Goal: Information Seeking & Learning: Learn about a topic

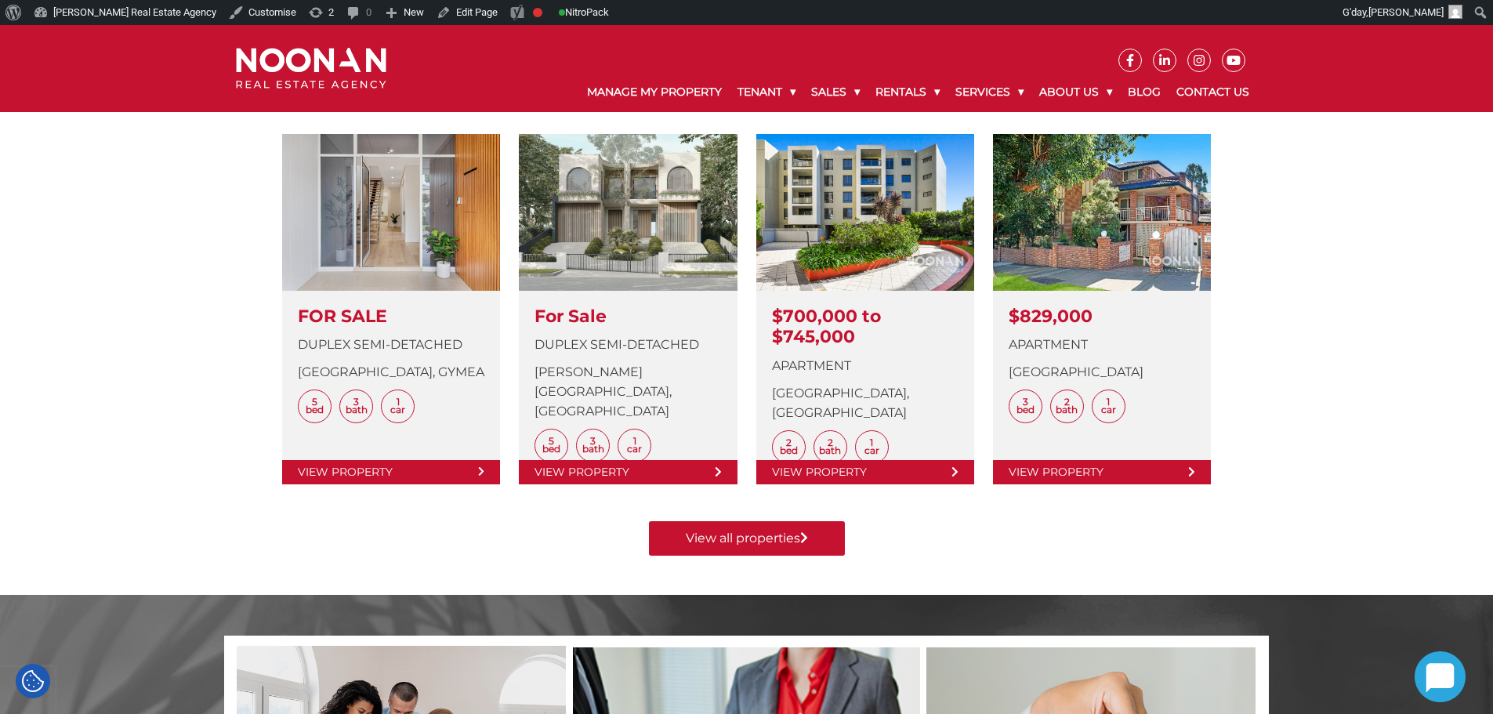
scroll to position [470, 0]
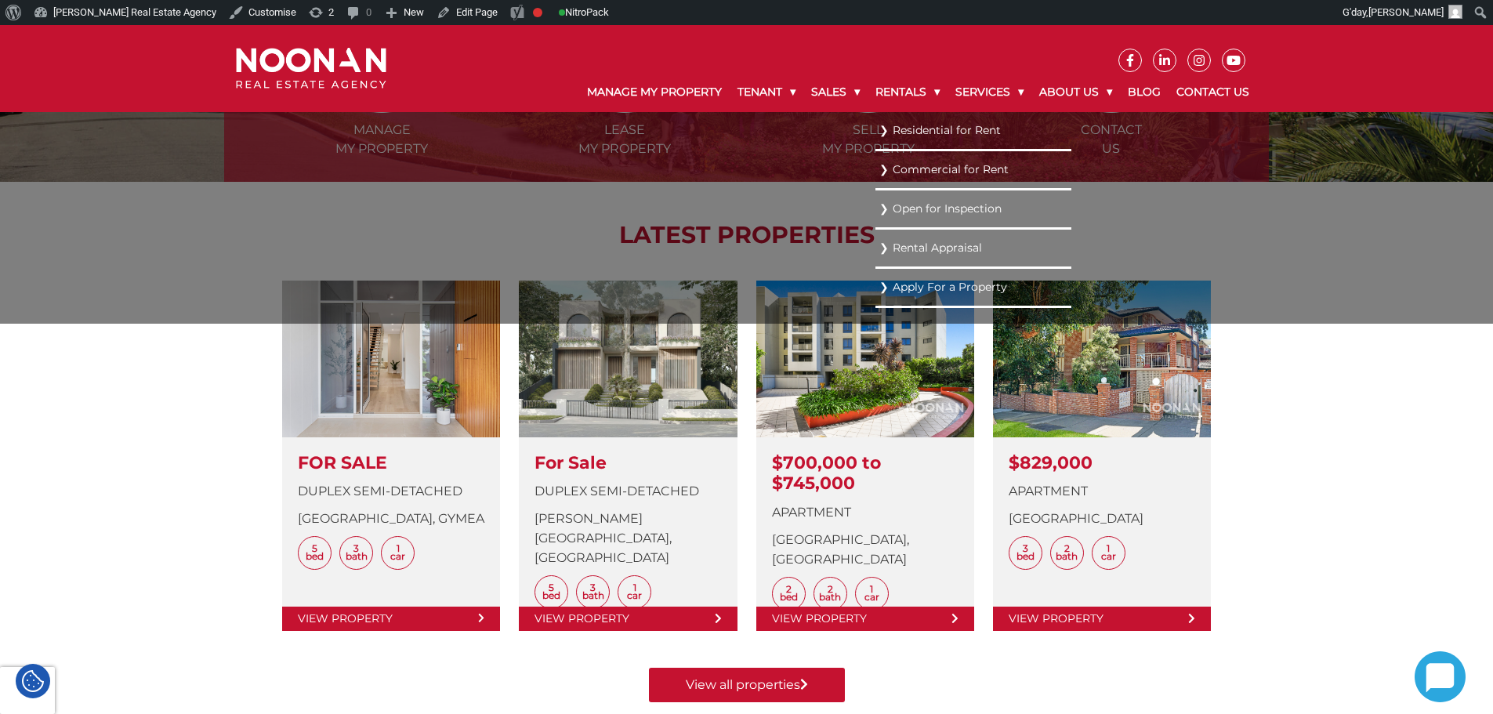
click at [900, 132] on link "Residential for Rent" at bounding box center [973, 130] width 188 height 21
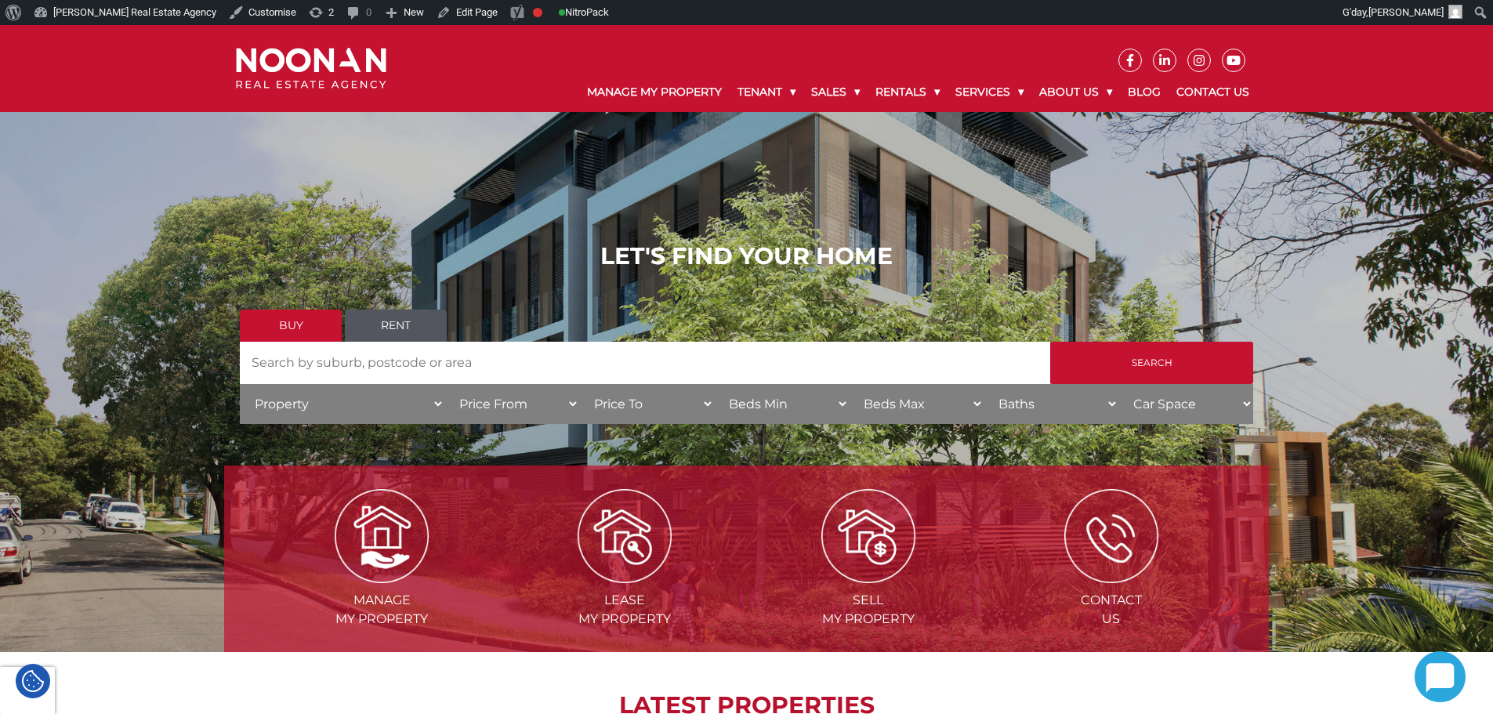
drag, startPoint x: 843, startPoint y: 212, endPoint x: 847, endPoint y: 222, distance: 10.2
click at [847, 222] on div "LET'S FIND YOUR HOME Buy Rent Search Search by Address House Category Property …" at bounding box center [746, 338] width 1493 height 627
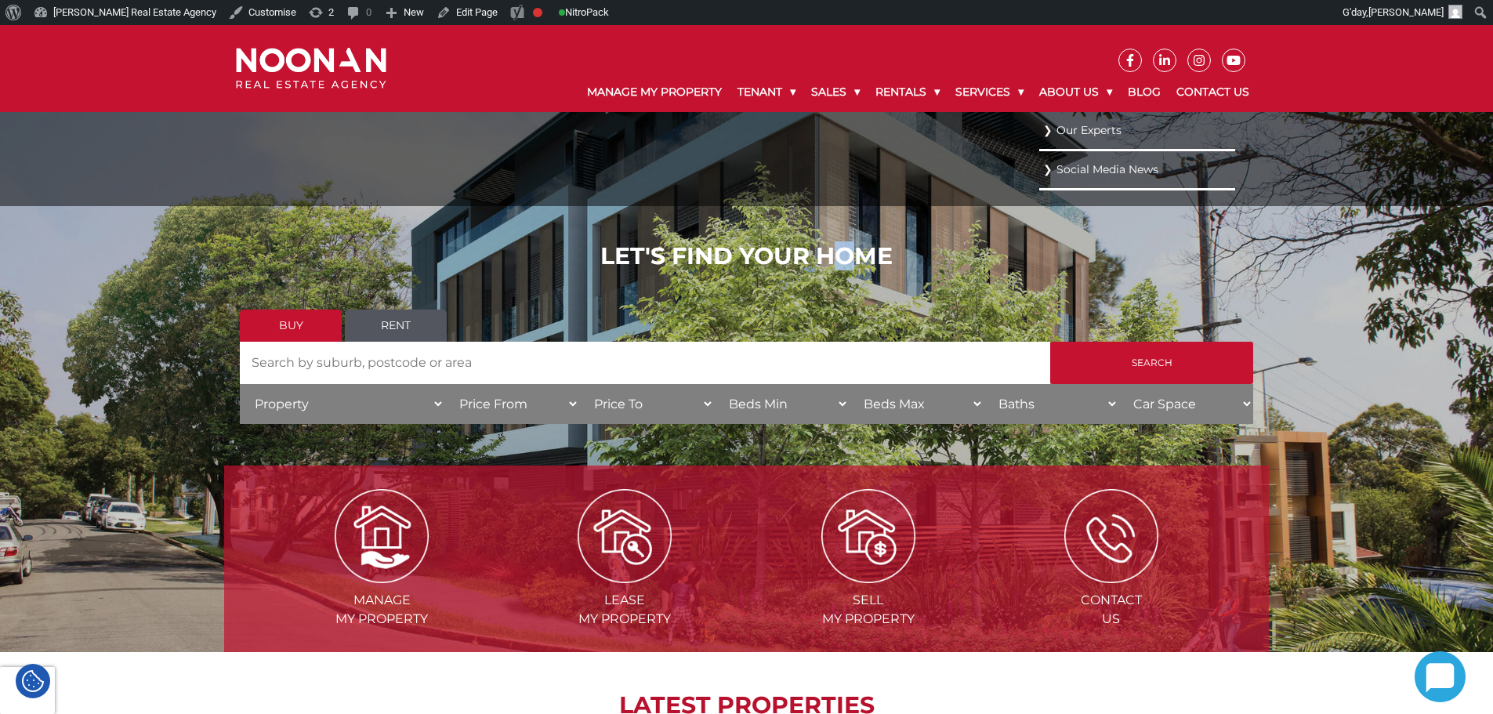
click at [1082, 129] on link "Our Experts" at bounding box center [1137, 130] width 188 height 21
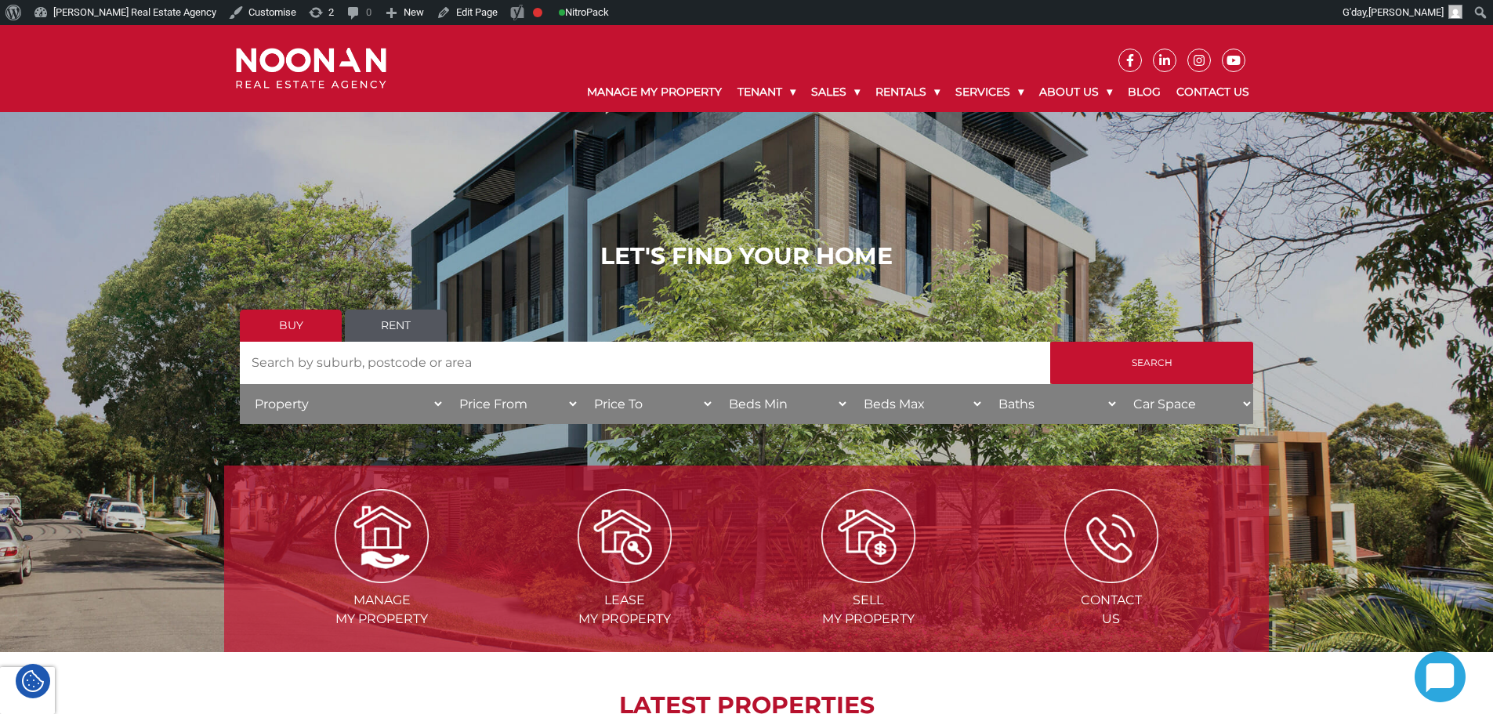
click at [1066, 210] on div "LET'S FIND YOUR HOME Buy Rent Search Search by Address House Category Property …" at bounding box center [746, 338] width 1493 height 627
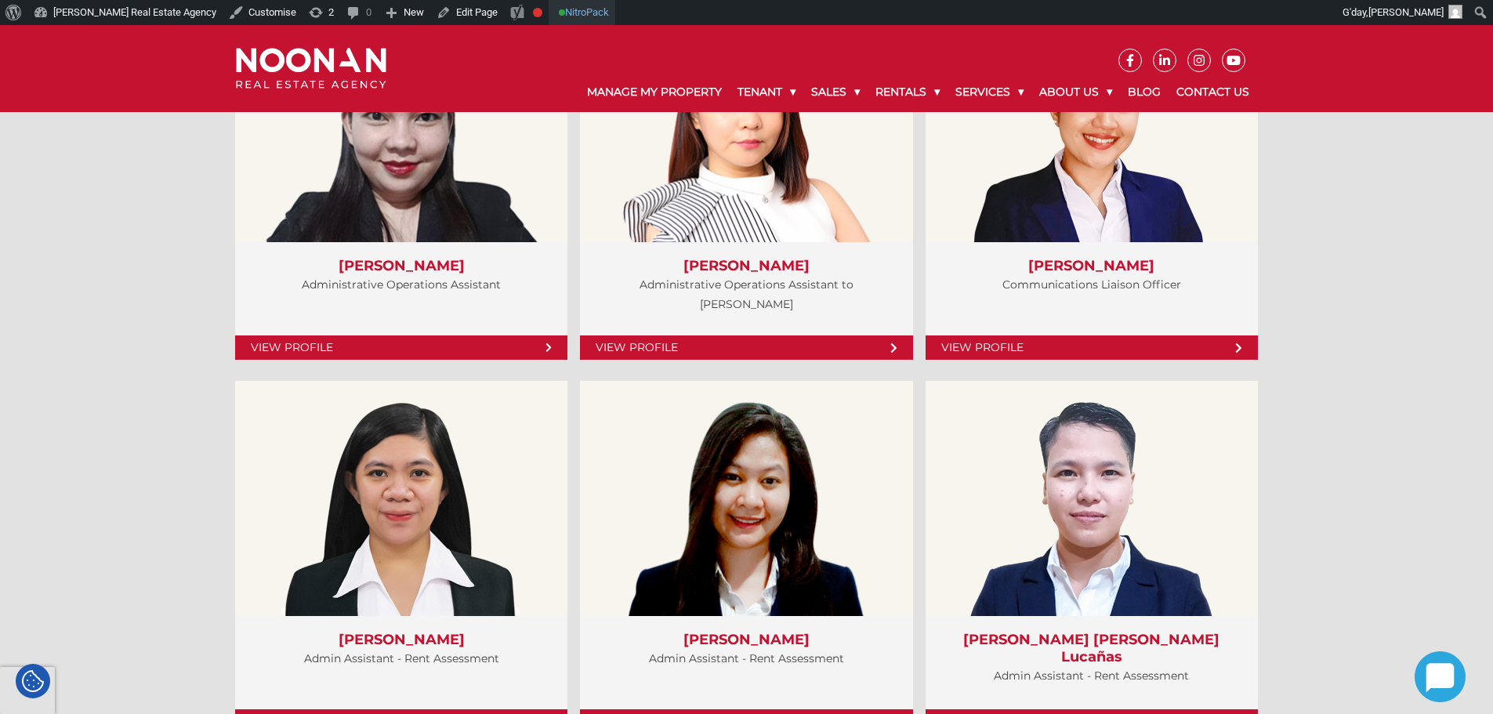
scroll to position [4860, 0]
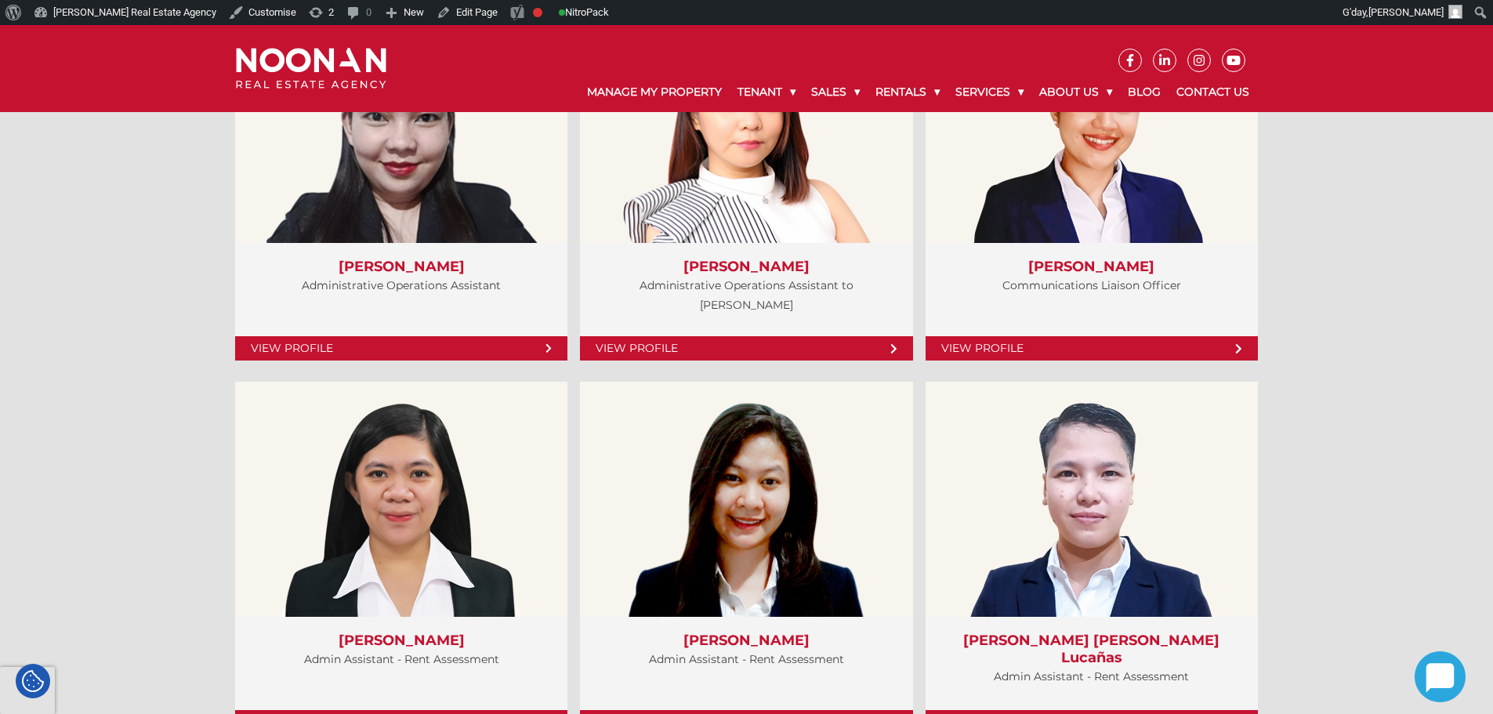
click at [345, 73] on img at bounding box center [311, 69] width 150 height 42
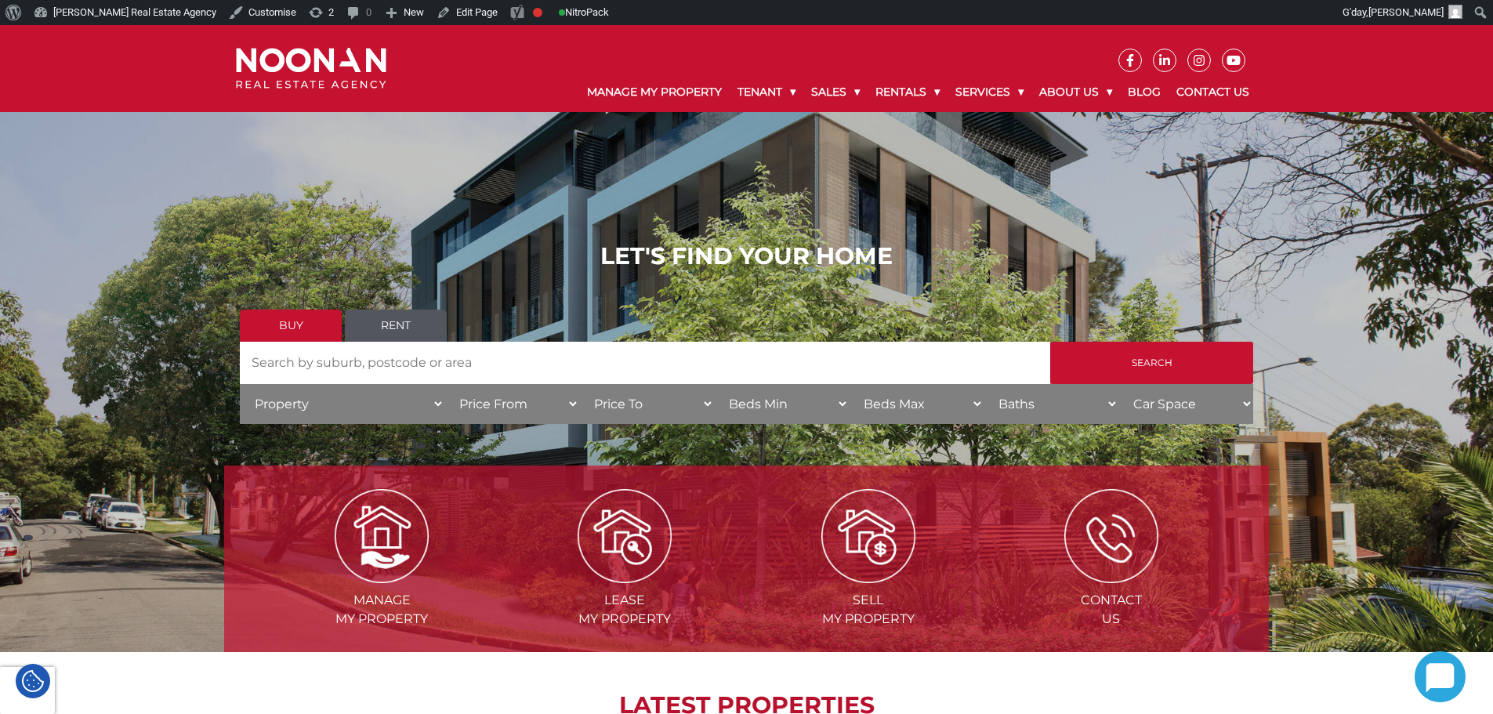
drag, startPoint x: 669, startPoint y: 521, endPoint x: 555, endPoint y: 287, distance: 260.8
click at [555, 287] on div "LET'S FIND YOUR HOME Buy Rent Search Search by Address House Category Property …" at bounding box center [747, 338] width 1014 height 193
click at [445, 248] on h1 "LET'S FIND YOUR HOME" at bounding box center [747, 256] width 1014 height 28
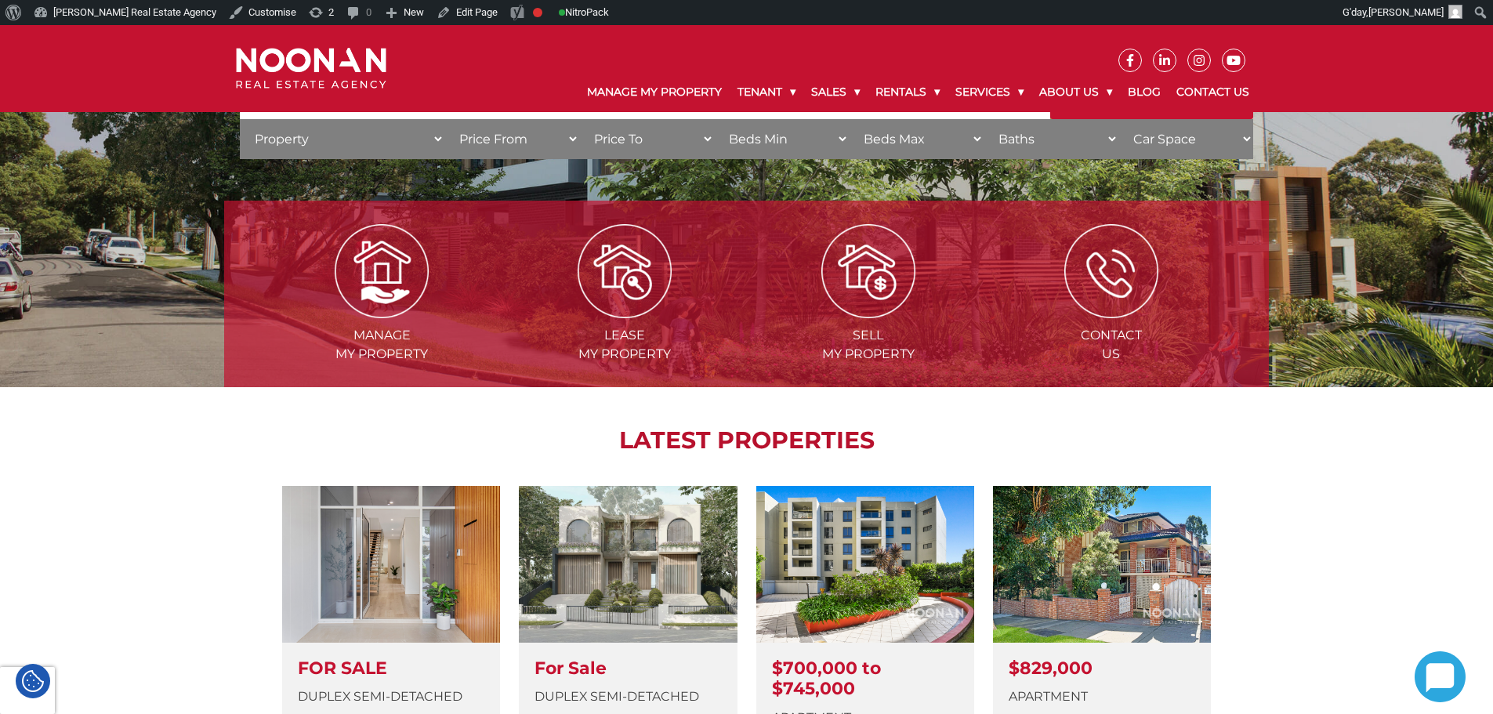
scroll to position [392, 0]
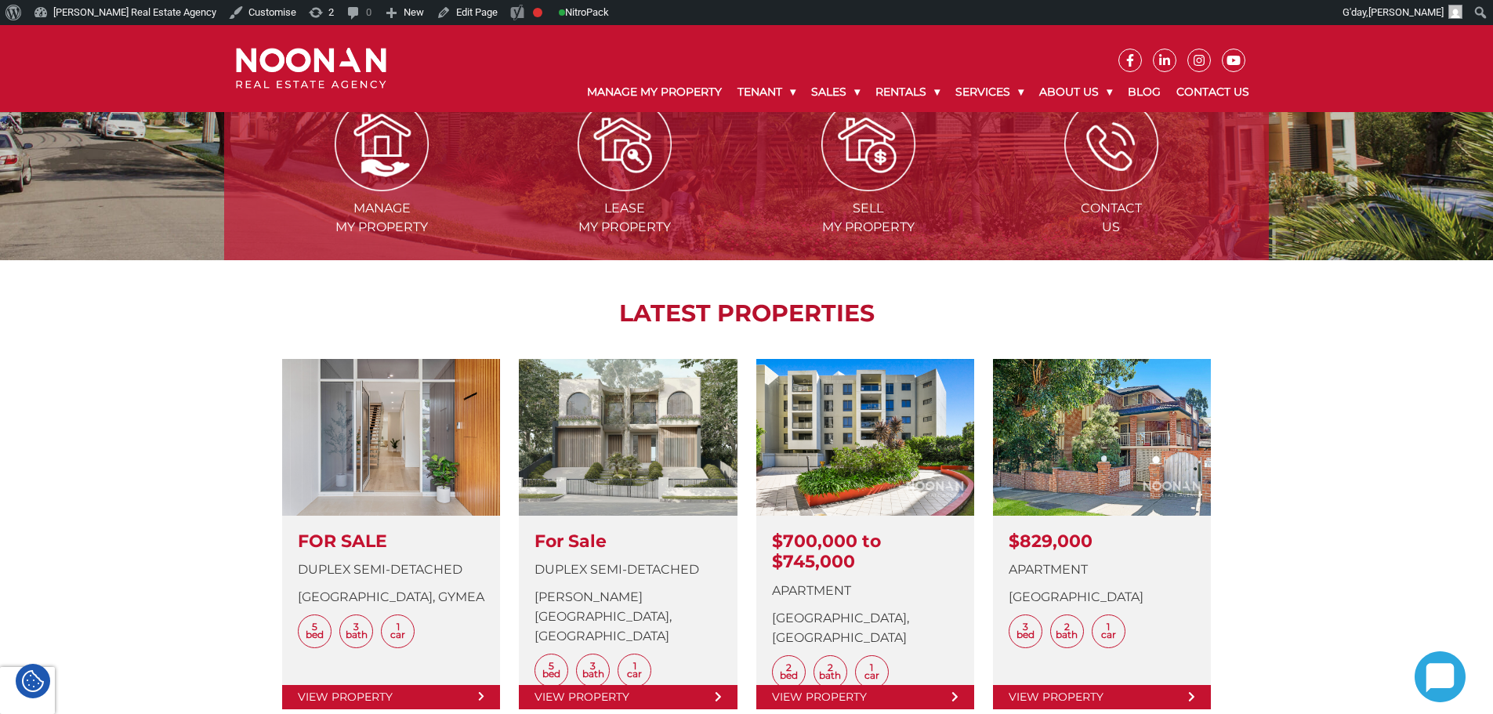
click at [303, 67] on img at bounding box center [311, 69] width 150 height 42
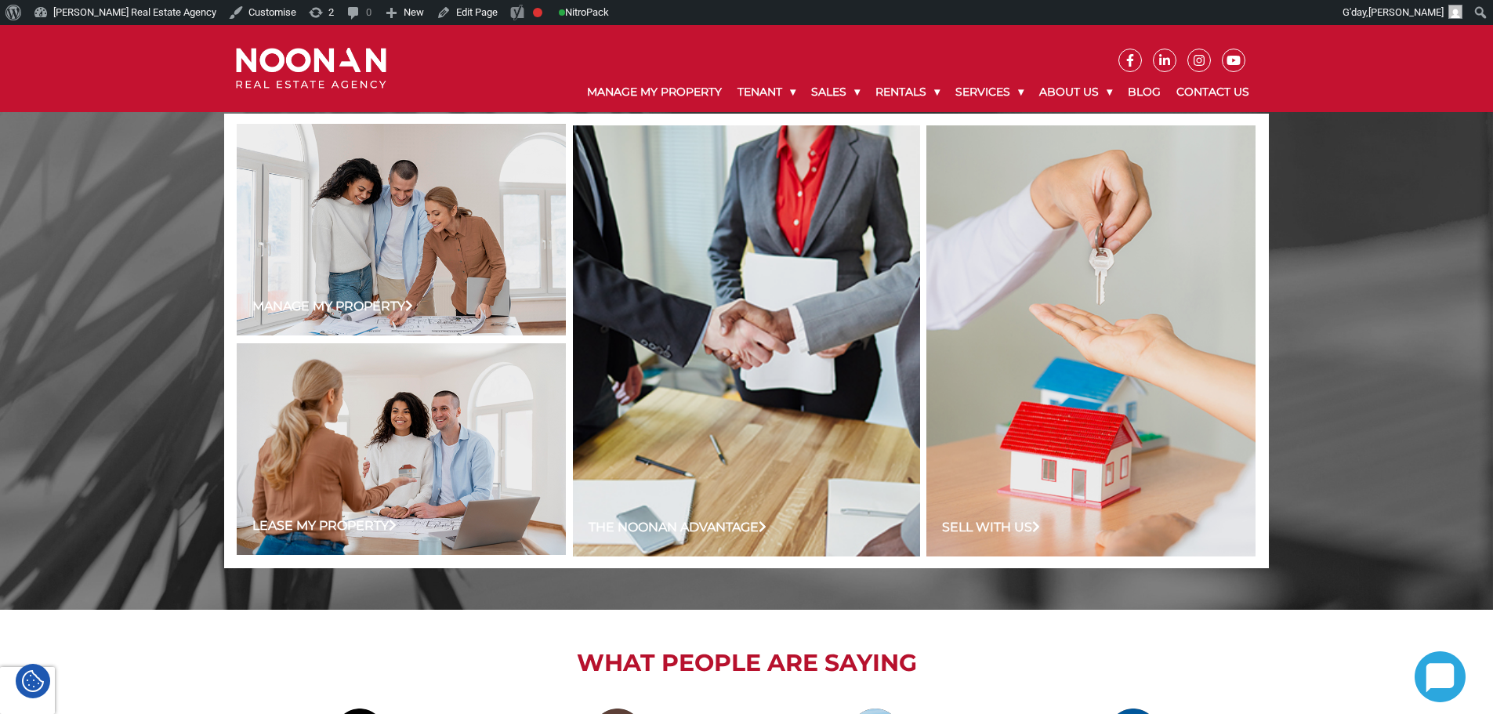
scroll to position [1568, 0]
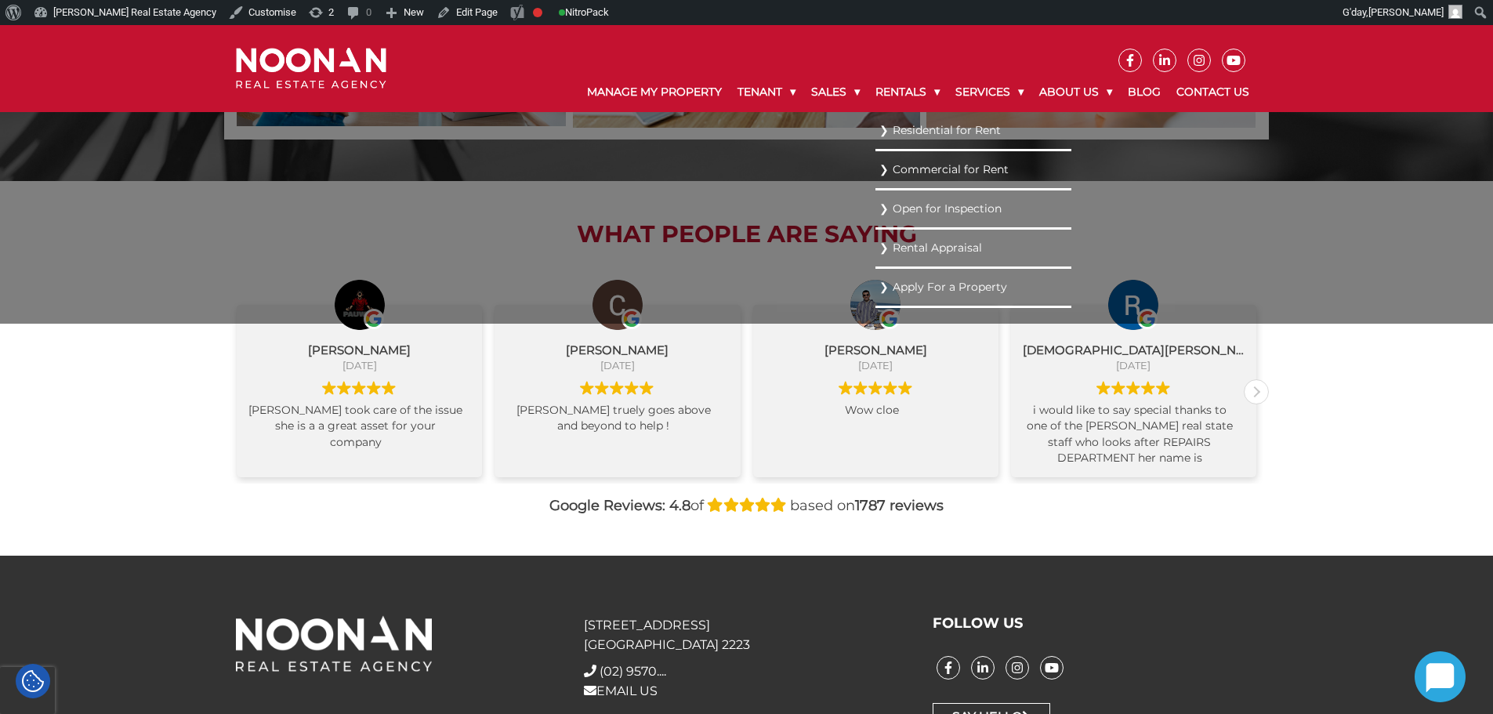
click at [901, 125] on link "Residential for Rent" at bounding box center [973, 130] width 188 height 21
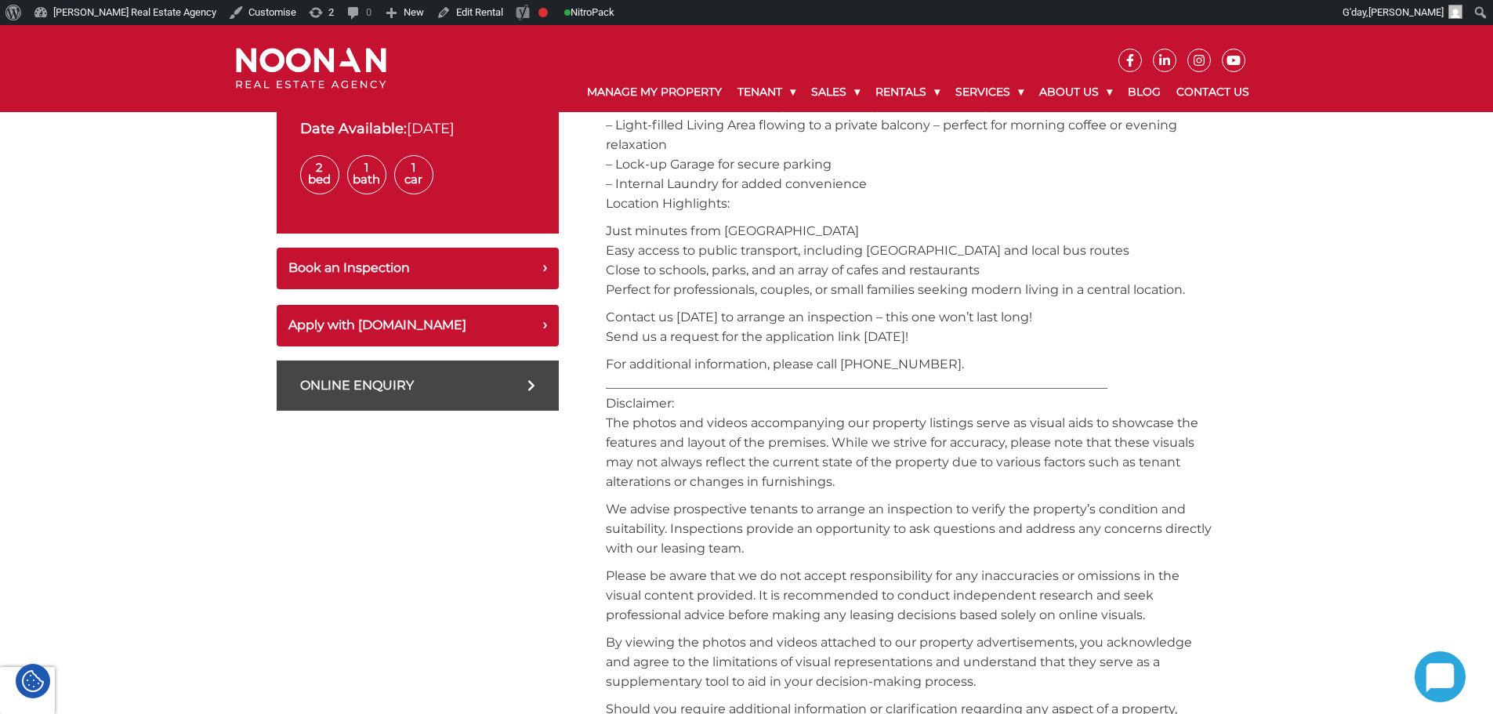
scroll to position [705, 0]
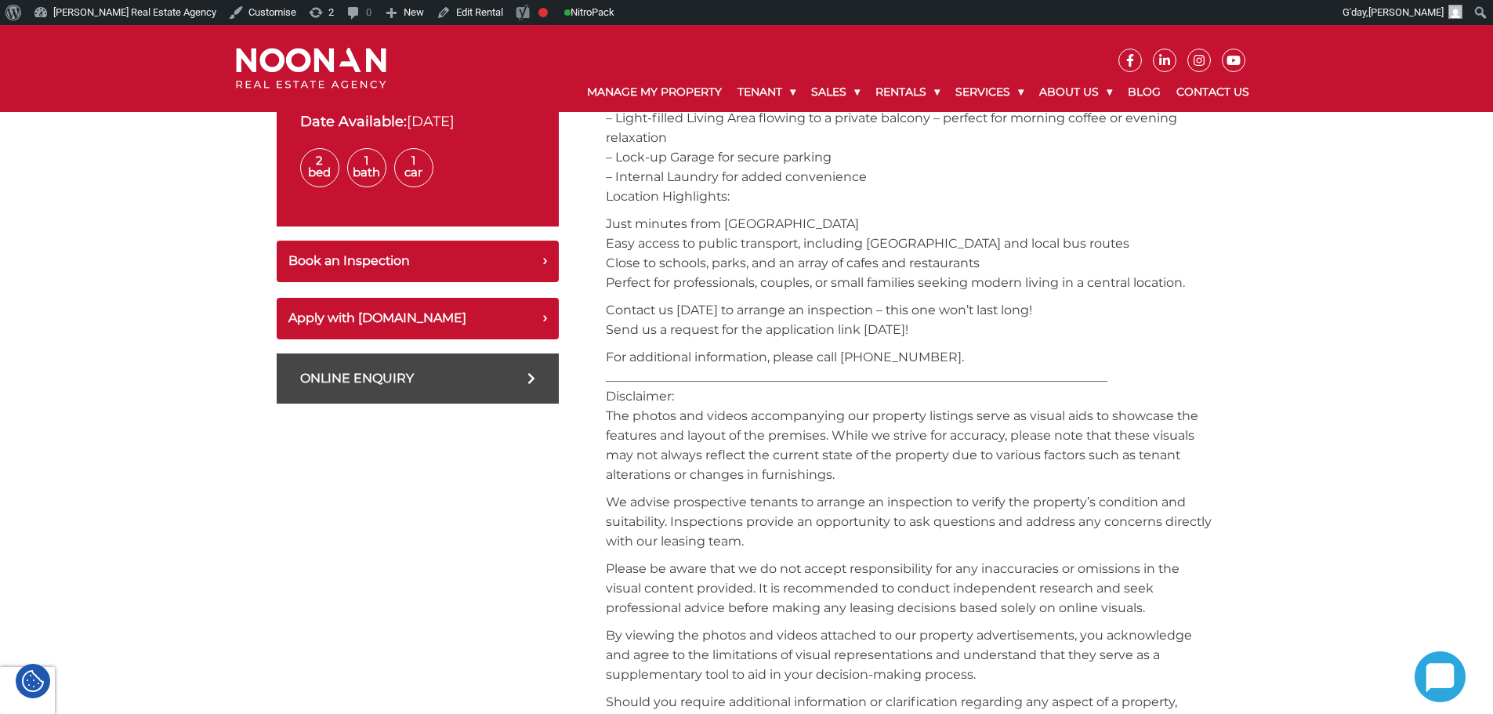
click at [691, 600] on p "Please be aware that we do not accept responsibility for any inaccuracies or om…" at bounding box center [911, 588] width 611 height 59
click at [823, 474] on p "For additional information, please call 02 9330 6868. _________________________…" at bounding box center [911, 415] width 611 height 137
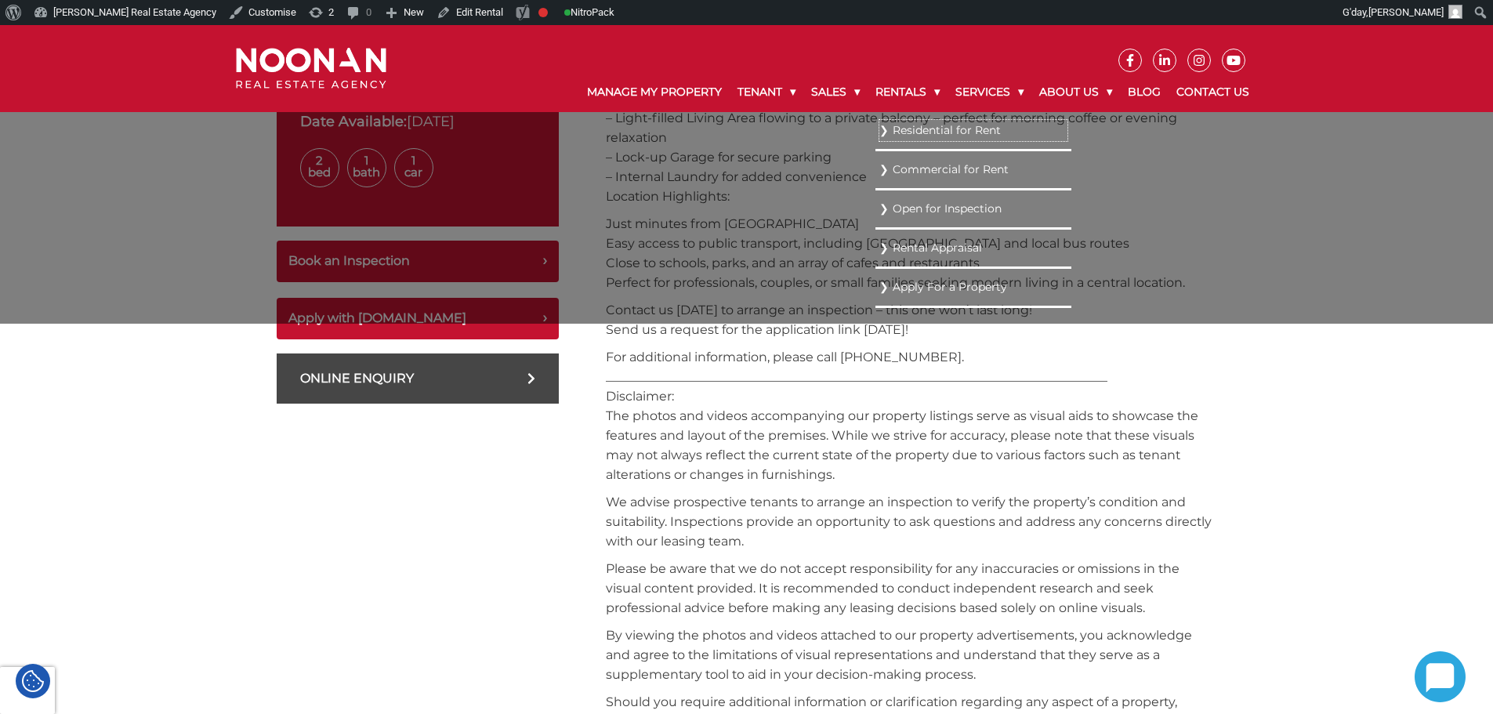
click at [890, 141] on li "Residential for Rent" at bounding box center [974, 131] width 196 height 39
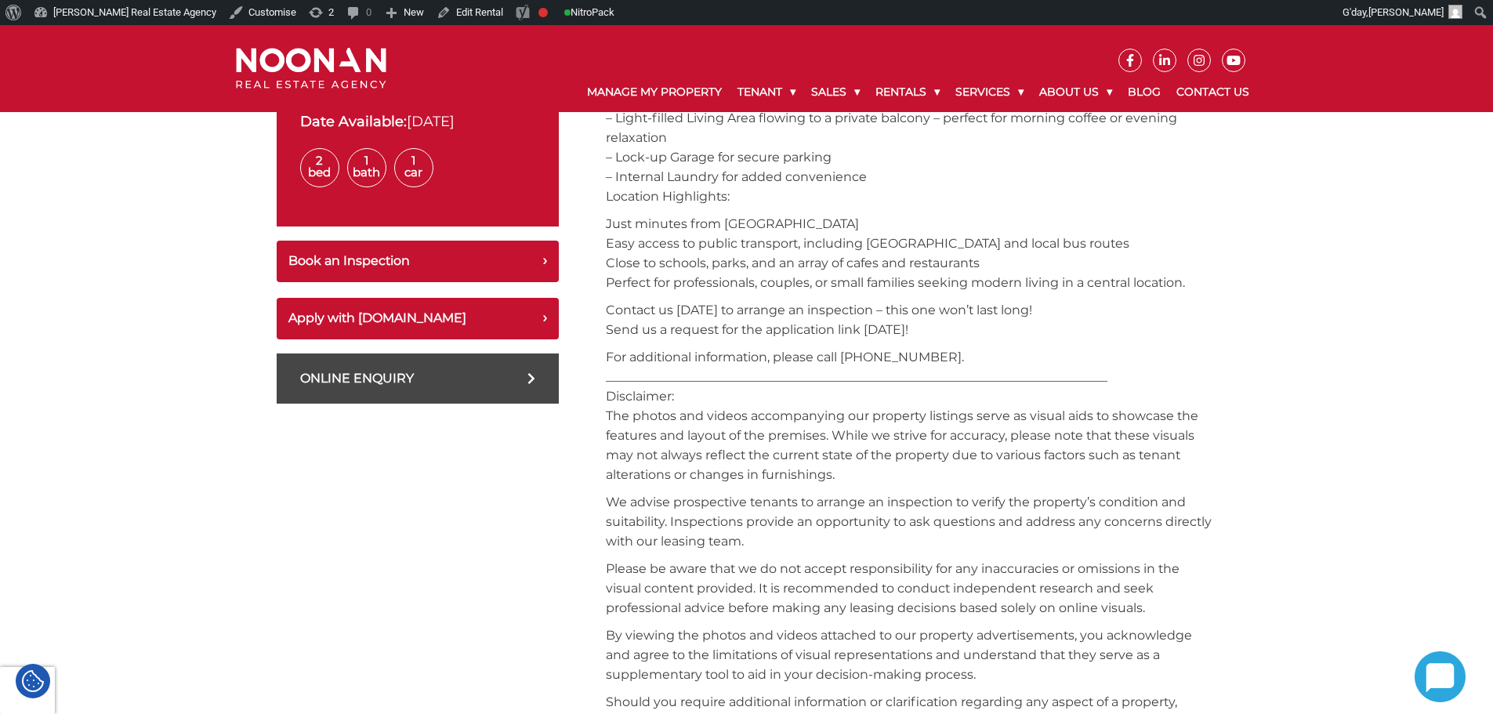
click at [796, 455] on p "For additional information, please call 02 9330 6868. _________________________…" at bounding box center [911, 415] width 611 height 137
click at [825, 510] on p "We advise prospective tenants to arrange an inspection to verify the property’s…" at bounding box center [911, 521] width 611 height 59
drag, startPoint x: 499, startPoint y: 590, endPoint x: 530, endPoint y: 573, distance: 35.1
click at [509, 589] on div "$545 per week Suburb: BANKSTOWN Type: Unit Date Available: 08-Oct-2025 2 Bed 1 …" at bounding box center [418, 599] width 282 height 1305
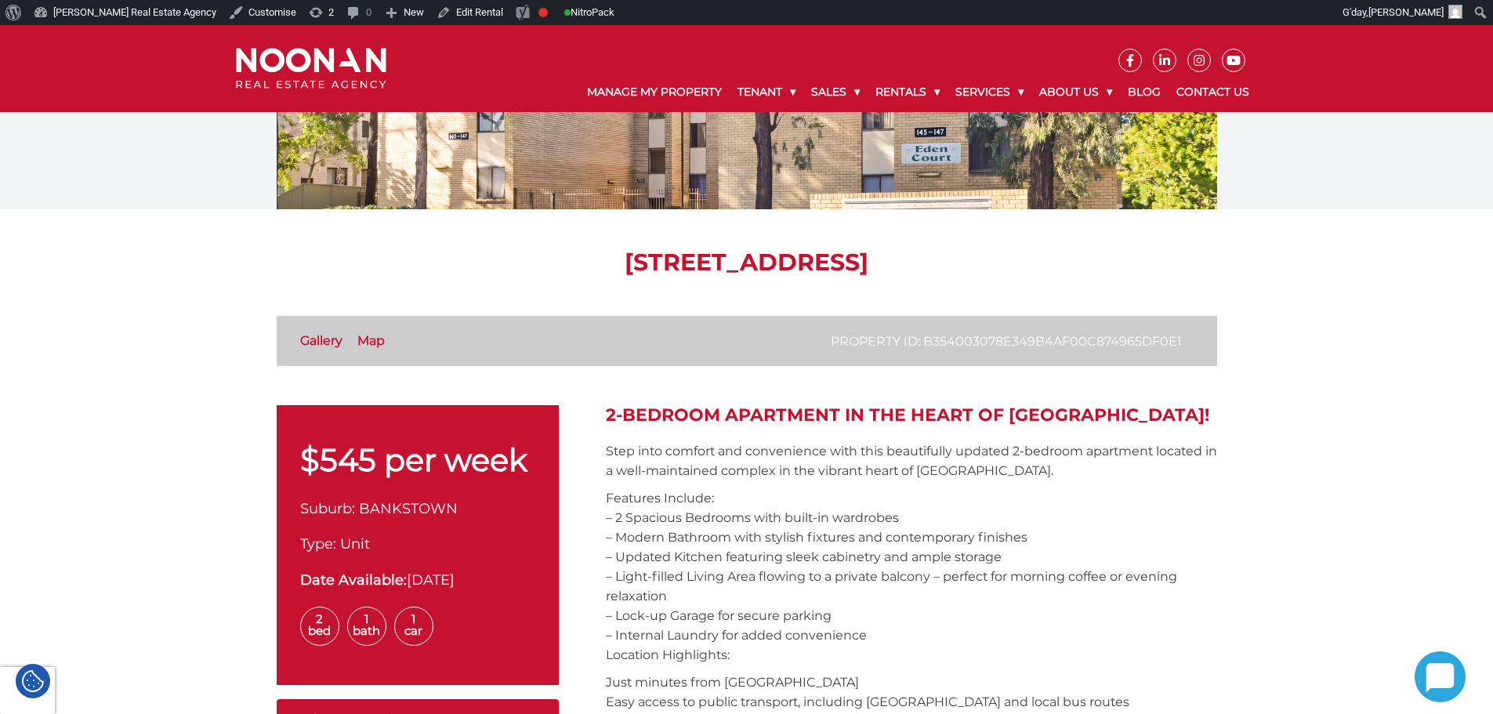
scroll to position [235, 0]
